Goal: Information Seeking & Learning: Learn about a topic

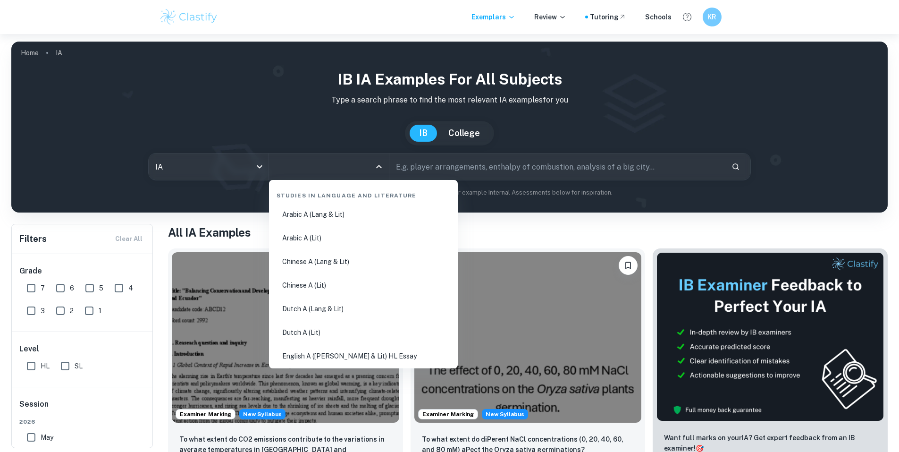
click at [285, 165] on input "All Subjects" at bounding box center [321, 167] width 97 height 18
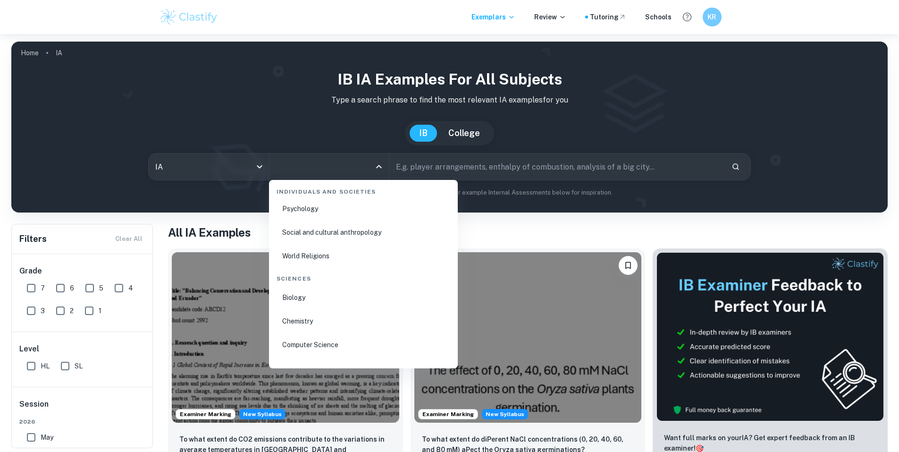
scroll to position [1416, 0]
click at [296, 289] on li "Chemistry" at bounding box center [363, 292] width 181 height 22
type input "Chemistry"
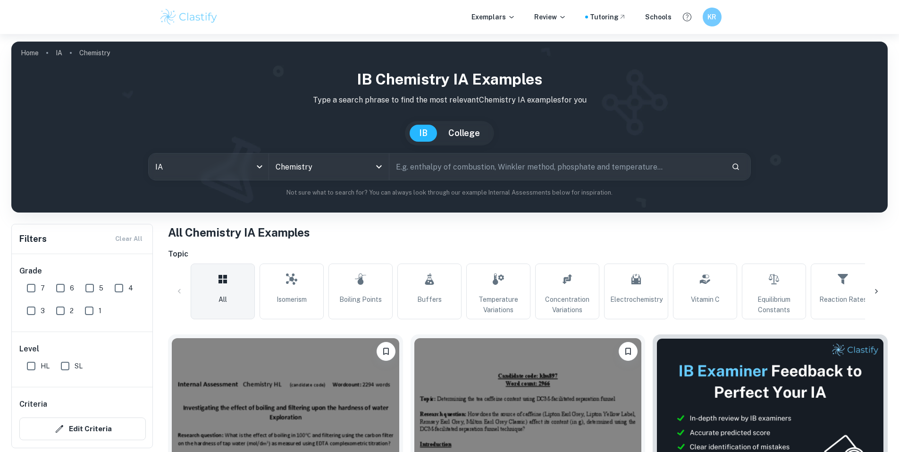
scroll to position [189, 0]
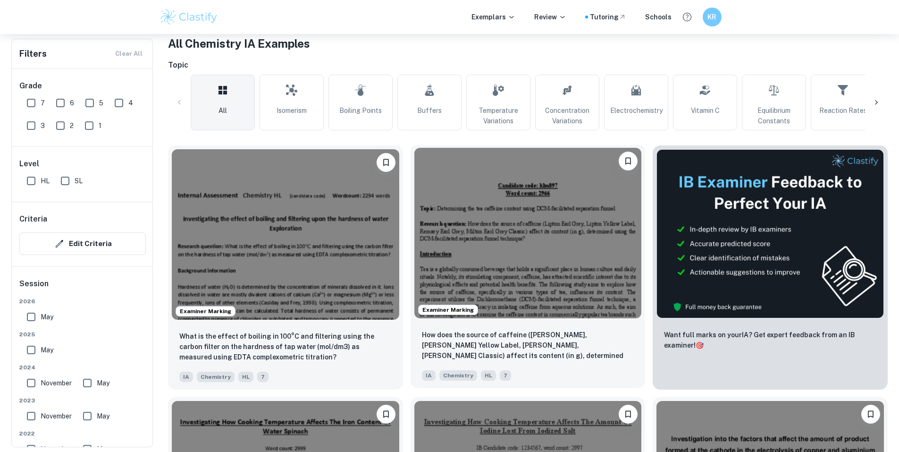
click at [471, 248] on img at bounding box center [528, 233] width 228 height 170
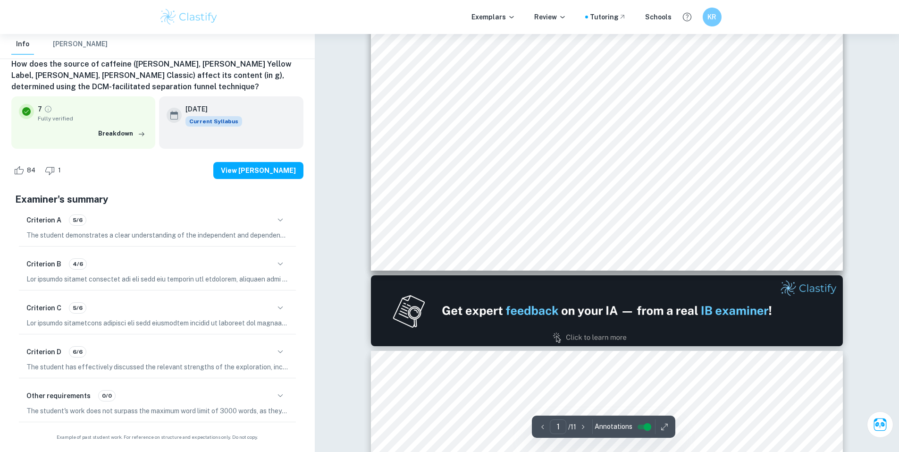
type input "2"
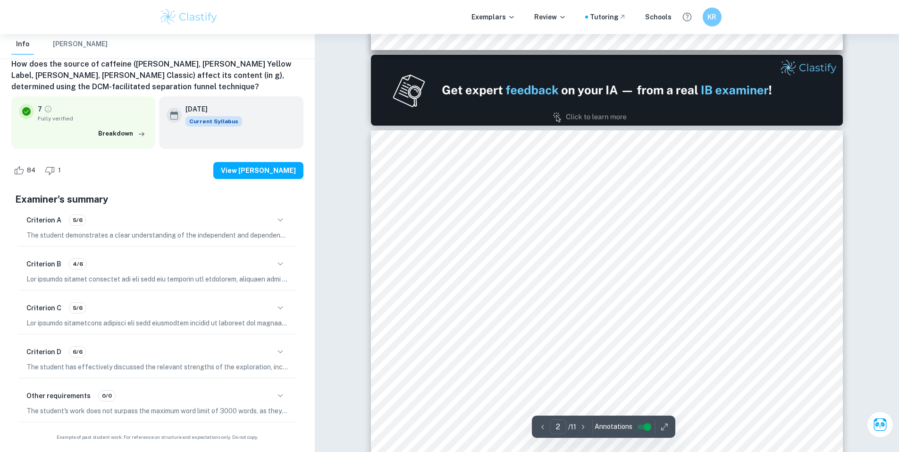
click at [283, 262] on icon "button" at bounding box center [280, 263] width 11 height 11
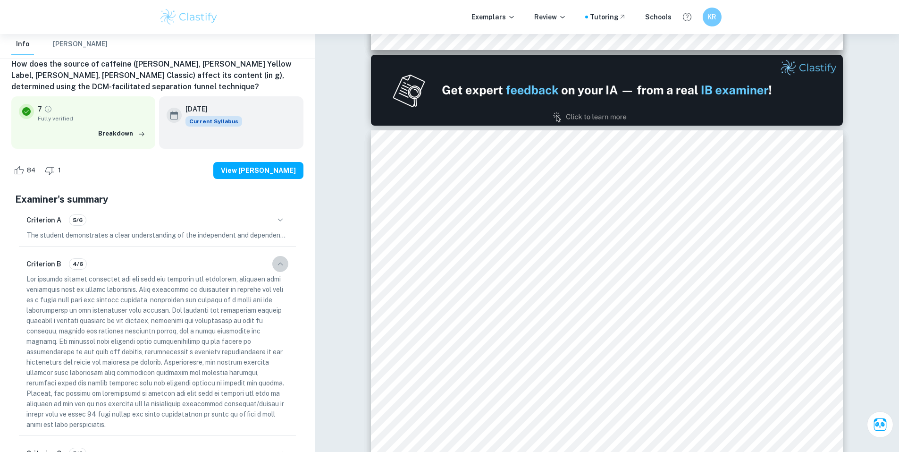
click at [280, 269] on icon "button" at bounding box center [280, 263] width 11 height 11
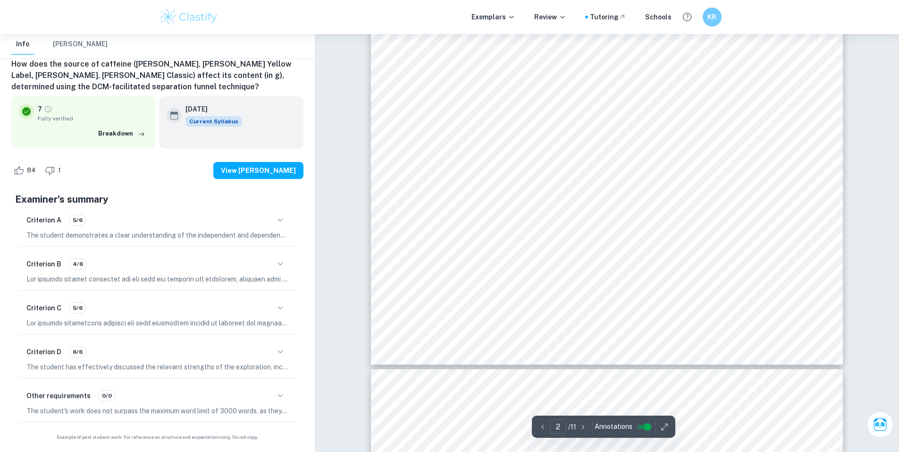
scroll to position [1133, 0]
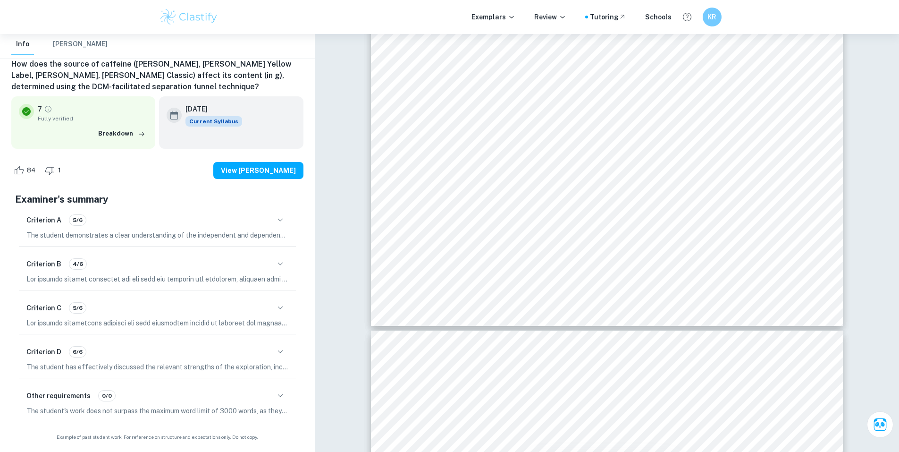
drag, startPoint x: 261, startPoint y: 175, endPoint x: 236, endPoint y: 179, distance: 25.3
click at [214, 187] on div "84 1 View [PERSON_NAME]" at bounding box center [157, 170] width 292 height 36
click at [253, 172] on button "View [PERSON_NAME]" at bounding box center [258, 170] width 90 height 17
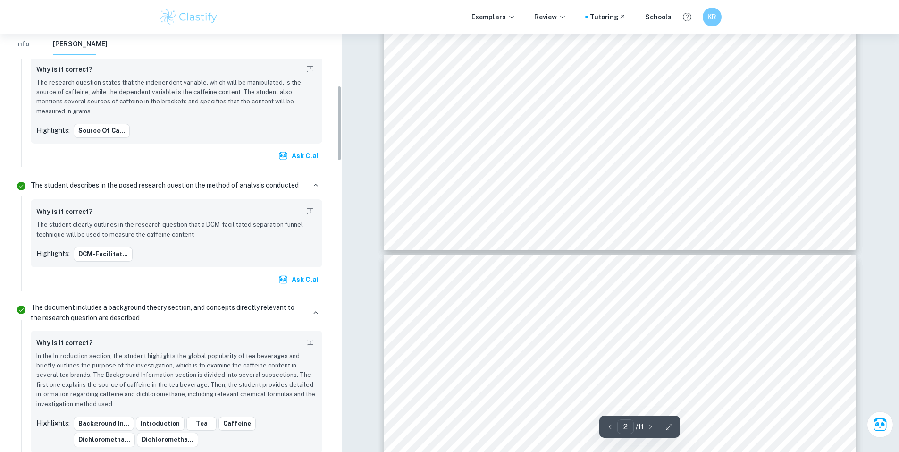
scroll to position [284, 0]
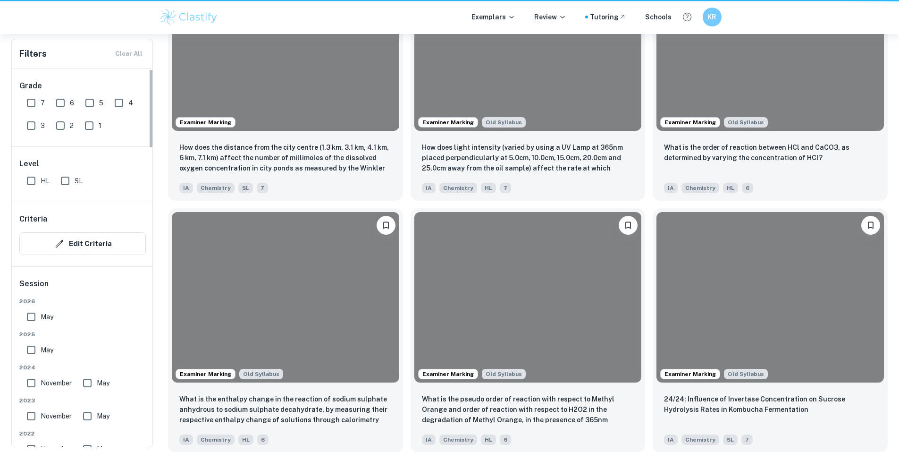
scroll to position [189, 0]
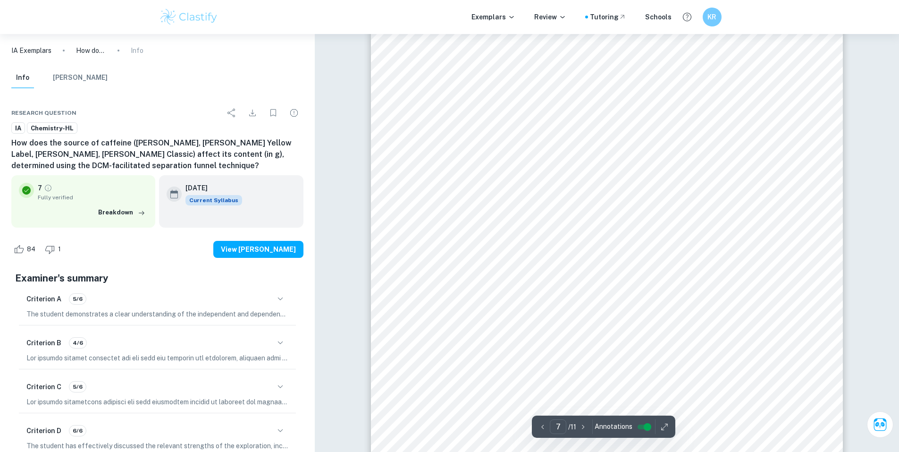
scroll to position [4319, 0]
drag, startPoint x: 712, startPoint y: 237, endPoint x: 736, endPoint y: 239, distance: 24.6
click at [736, 239] on div "4 Data processing Formula 1. Obtaining the mass of caffeine ýýýýýýýý ýýÿÿ = ýýÿ…" at bounding box center [607, 167] width 472 height 668
click at [736, 239] on span "0.0013" at bounding box center [727, 242] width 26 height 9
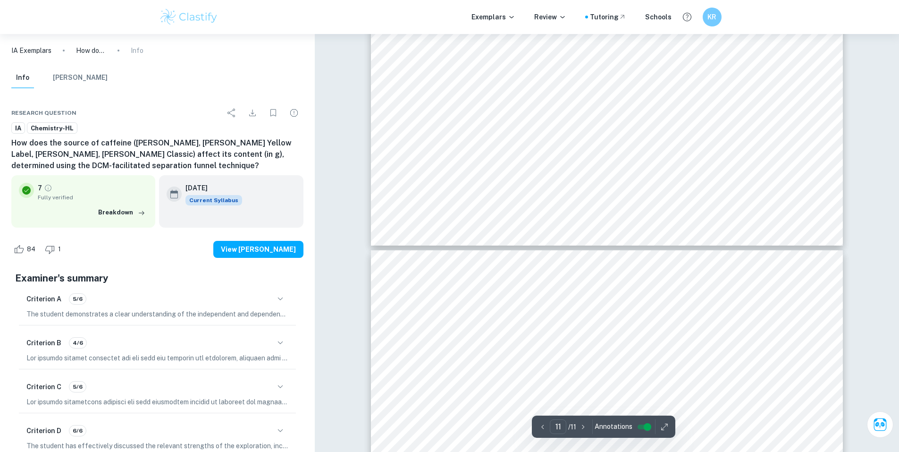
type input "10"
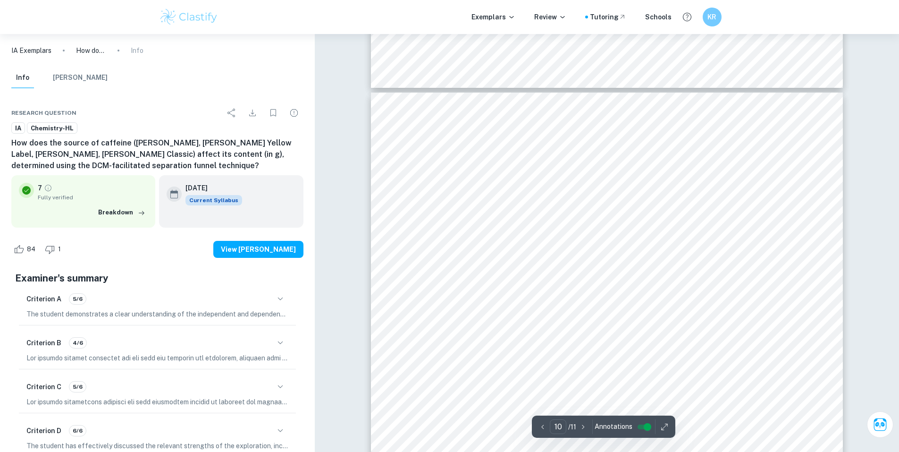
scroll to position [6018, 0]
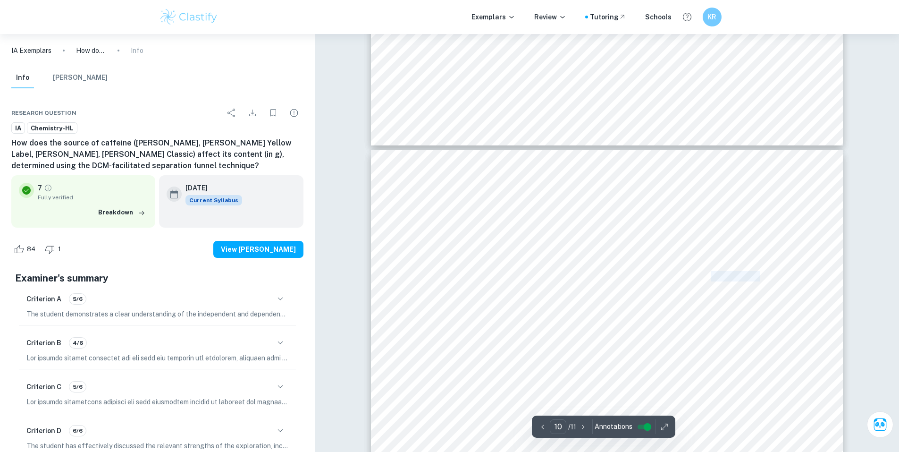
drag, startPoint x: 760, startPoint y: 278, endPoint x: 711, endPoint y: 273, distance: 48.8
click at [711, 273] on span "] - as DCM is a potent solvent for a variety" at bounding box center [704, 275] width 161 height 9
